Goal: Information Seeking & Learning: Learn about a topic

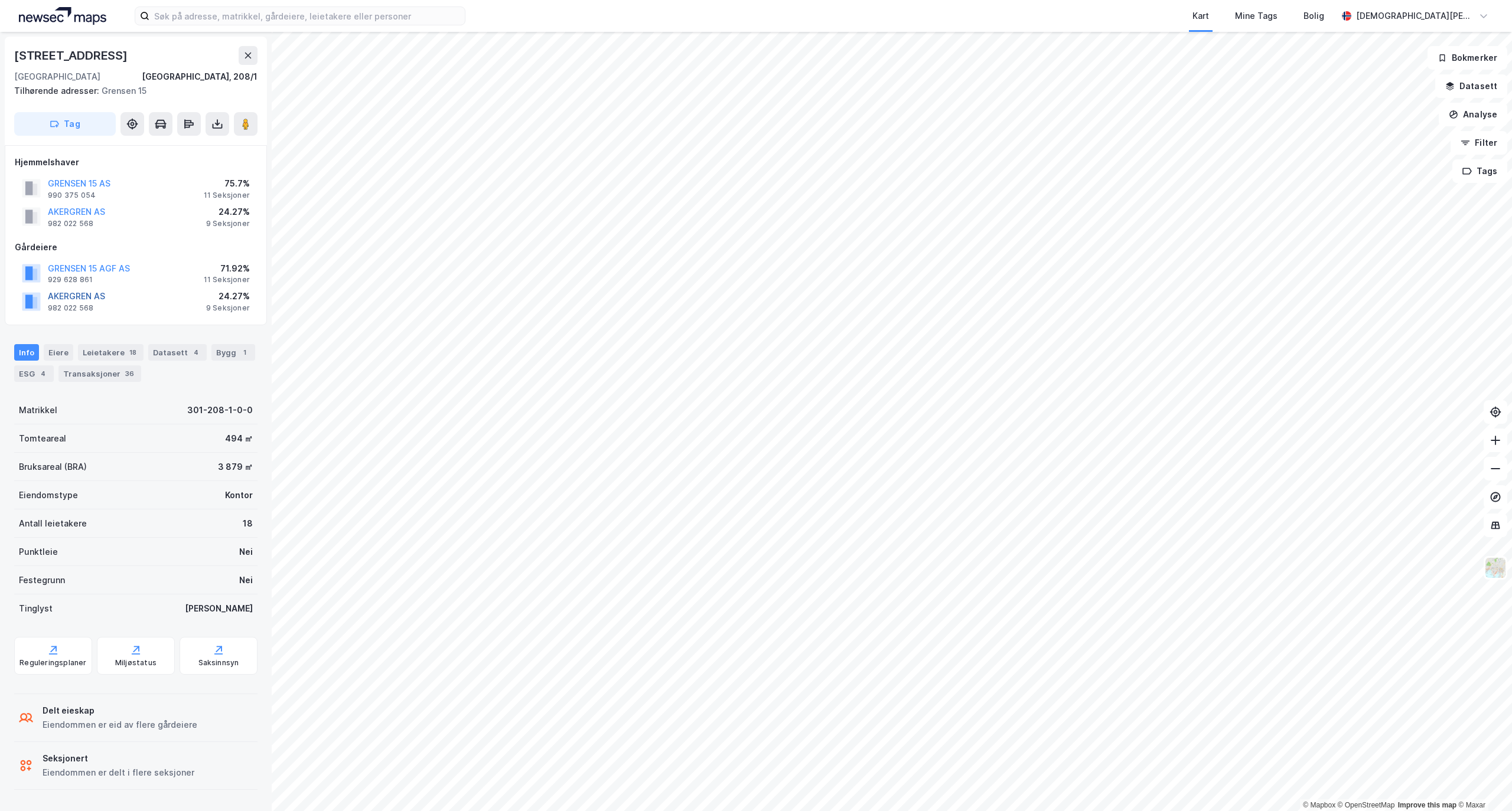
click at [0, 0] on button "AKERGREN AS" at bounding box center [0, 0] width 0 height 0
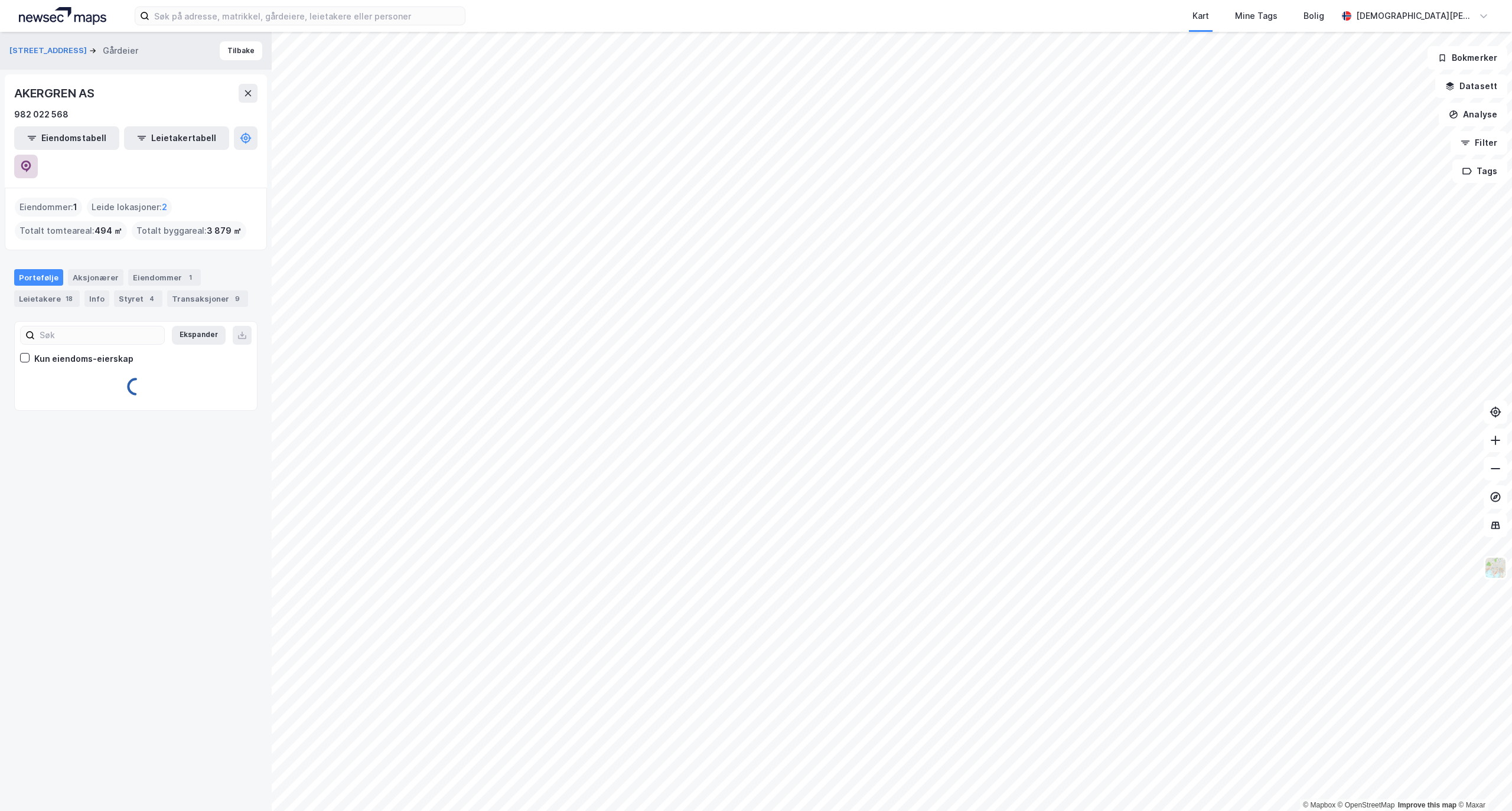
click at [32, 161] on icon at bounding box center [26, 166] width 12 height 12
click at [251, 104] on div "AKERGREN AS 982 022 568" at bounding box center [135, 103] width 243 height 38
click at [223, 46] on button "Tilbake" at bounding box center [241, 50] width 43 height 19
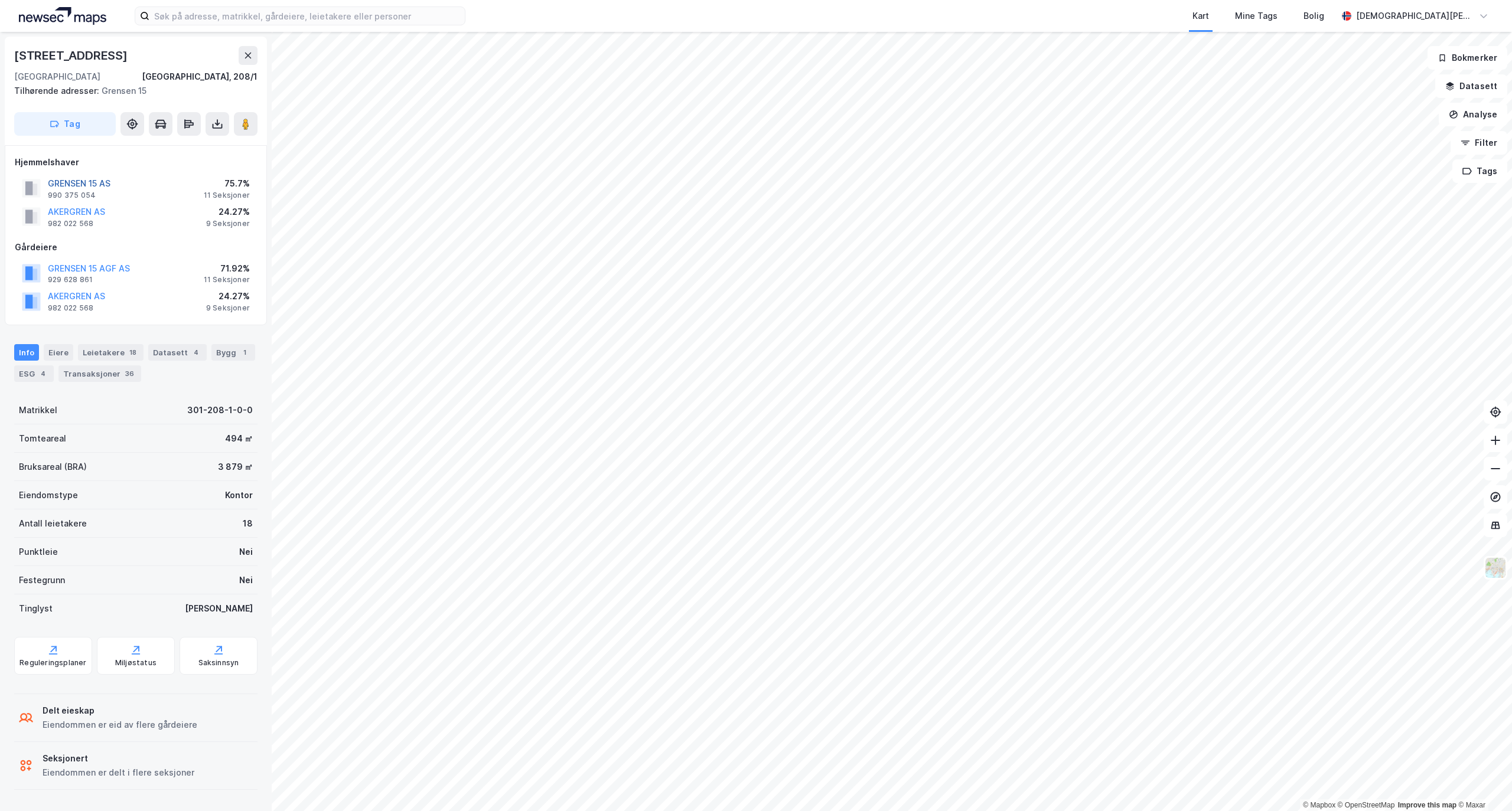
click at [0, 0] on button "GRENSEN 15 AS" at bounding box center [0, 0] width 0 height 0
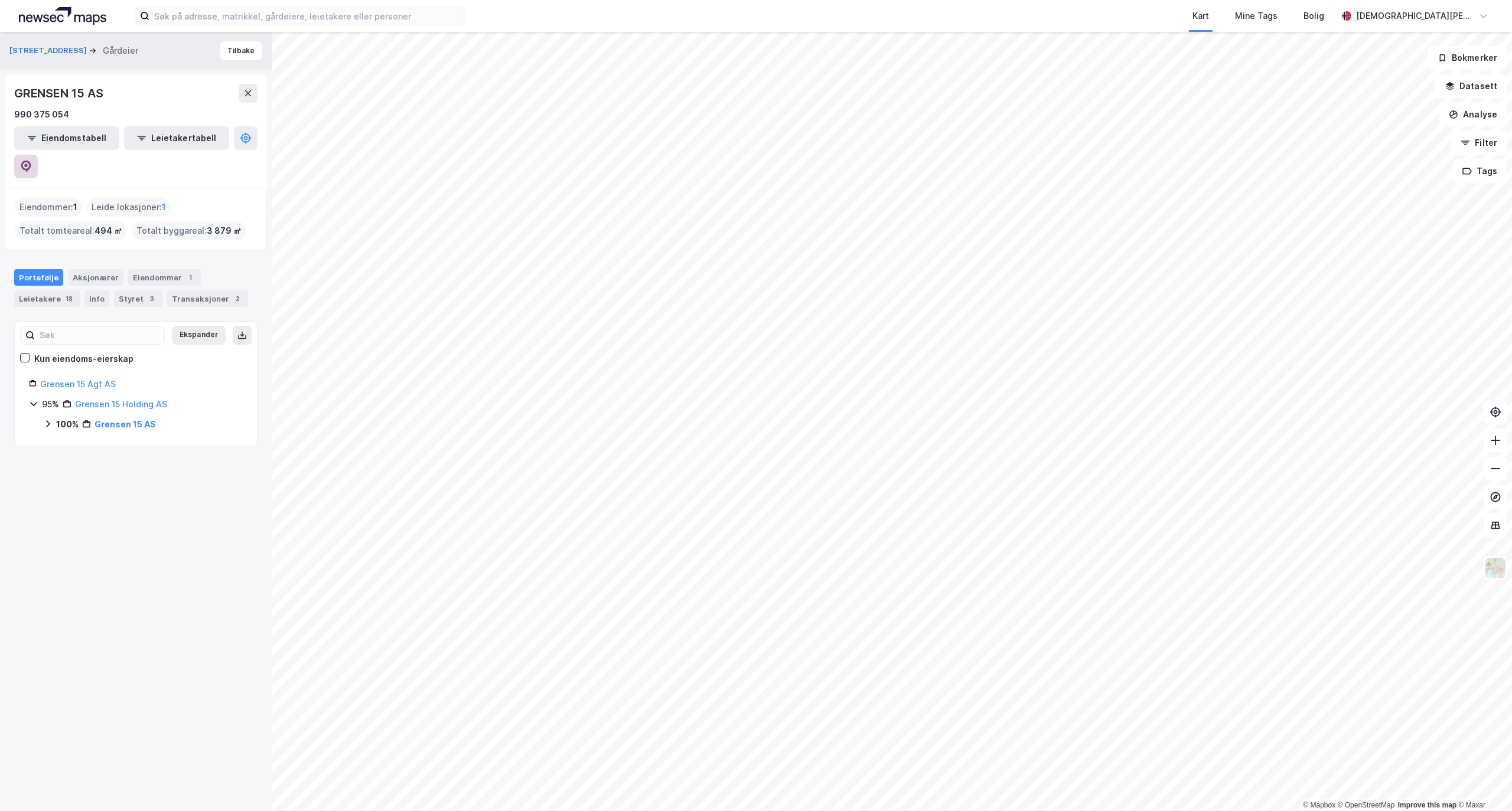
click at [32, 161] on icon at bounding box center [26, 166] width 12 height 12
